Goal: Information Seeking & Learning: Learn about a topic

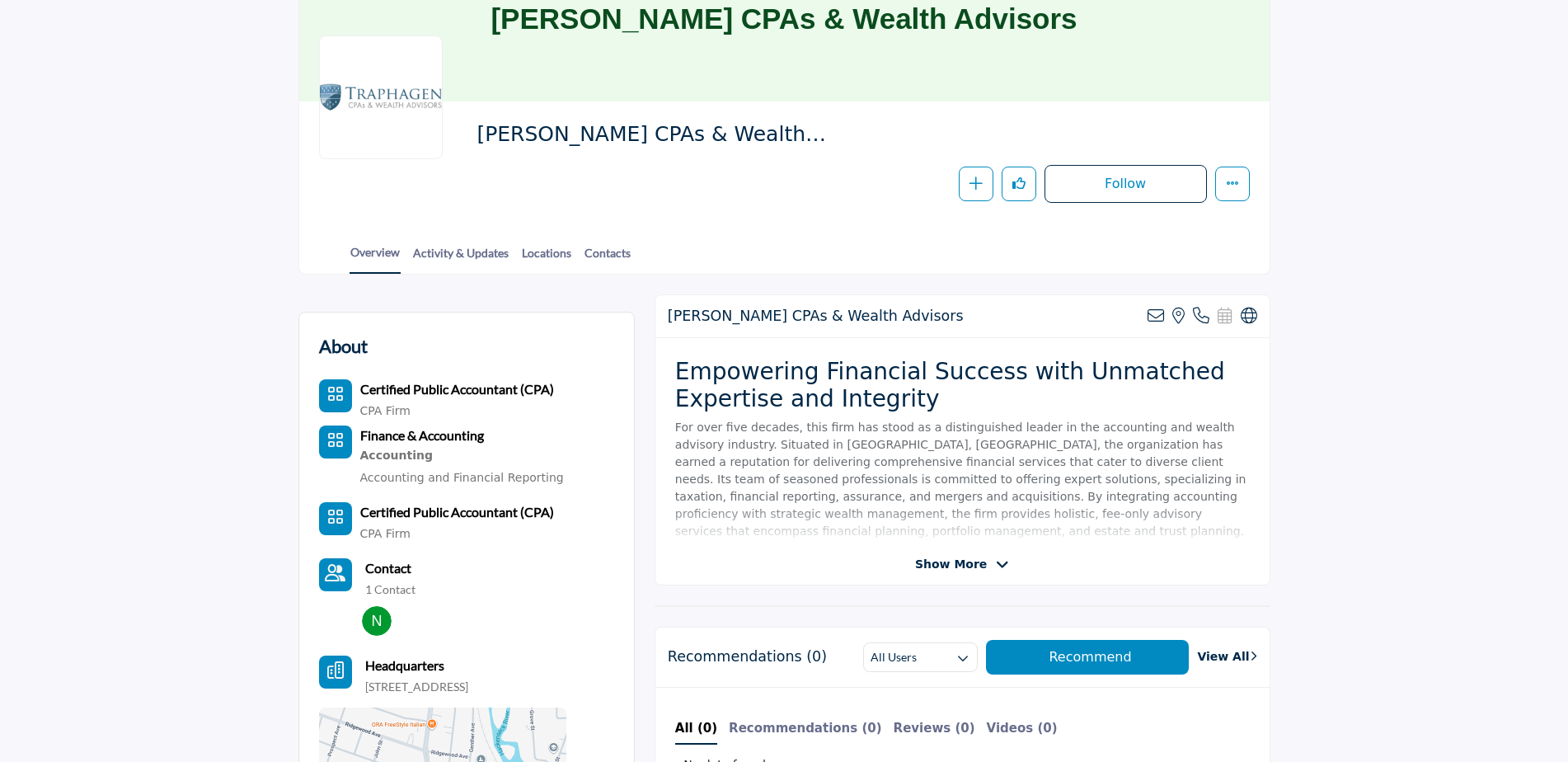
scroll to position [165, 0]
click at [990, 573] on span "Show More" at bounding box center [962, 564] width 94 height 17
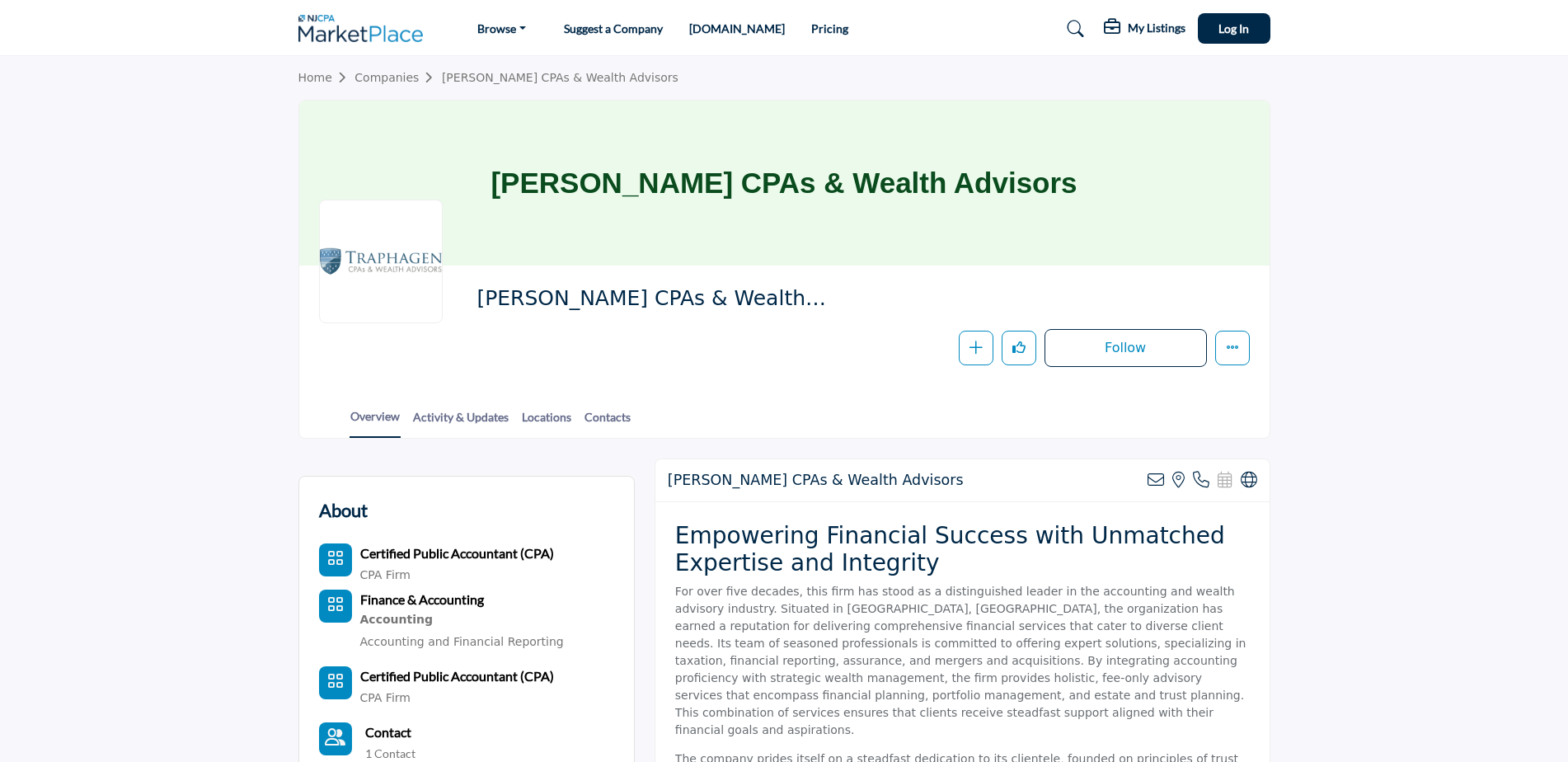
scroll to position [0, 0]
click at [478, 416] on link "Activity & Updates" at bounding box center [461, 423] width 97 height 29
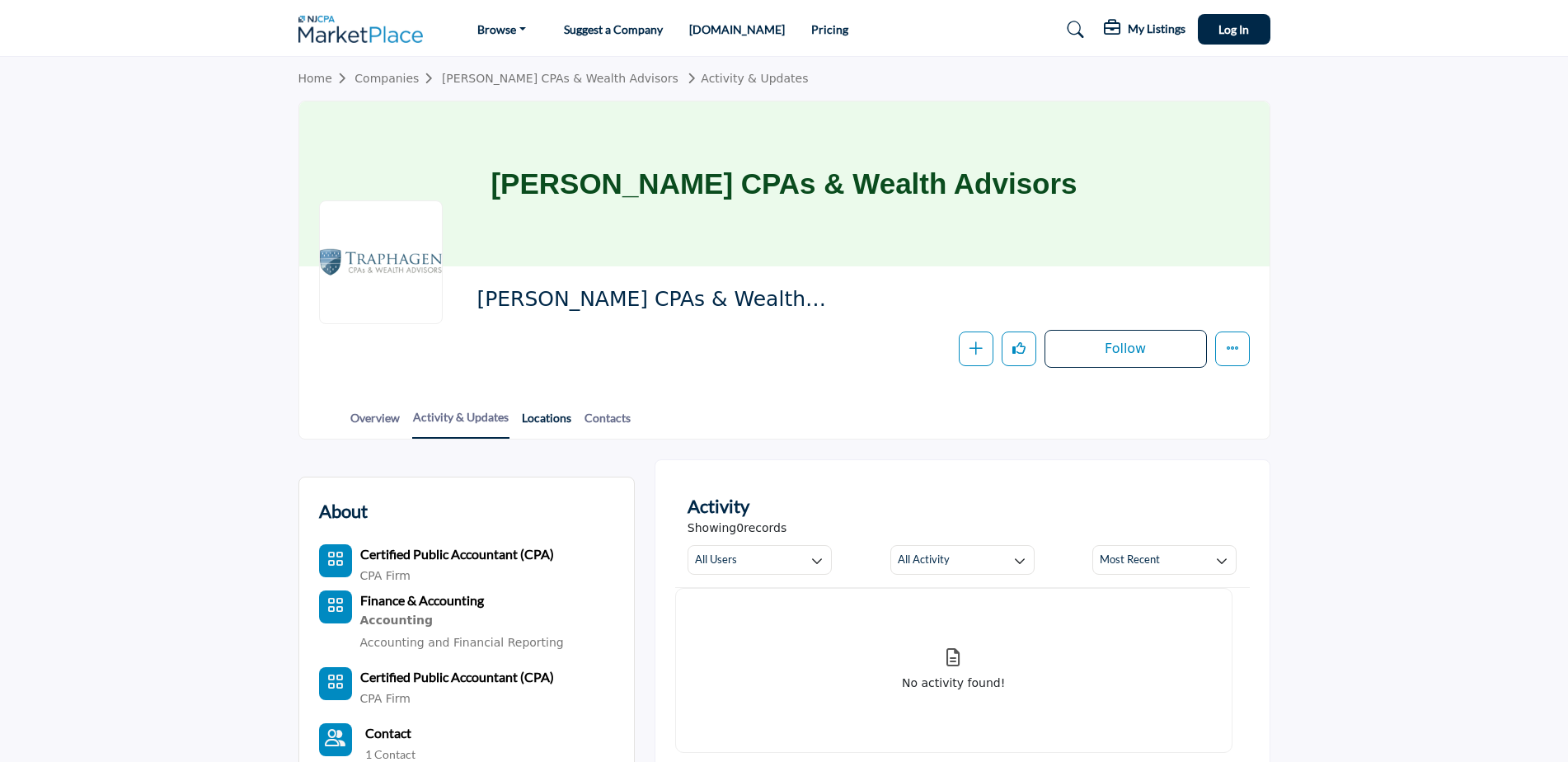
click at [538, 431] on link "Locations" at bounding box center [546, 423] width 51 height 29
